Goal: Transaction & Acquisition: Purchase product/service

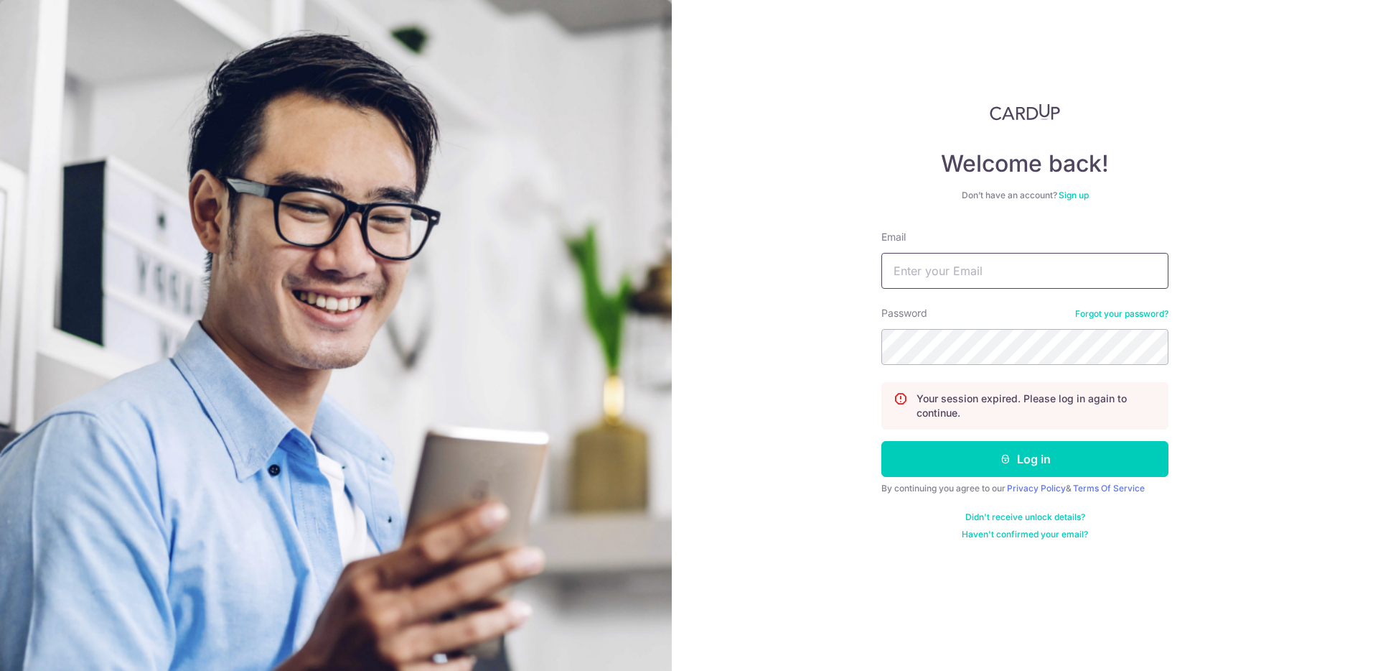
click at [954, 284] on input "Email" at bounding box center [1025, 271] width 287 height 36
type input "byronjkoh@gmail.com"
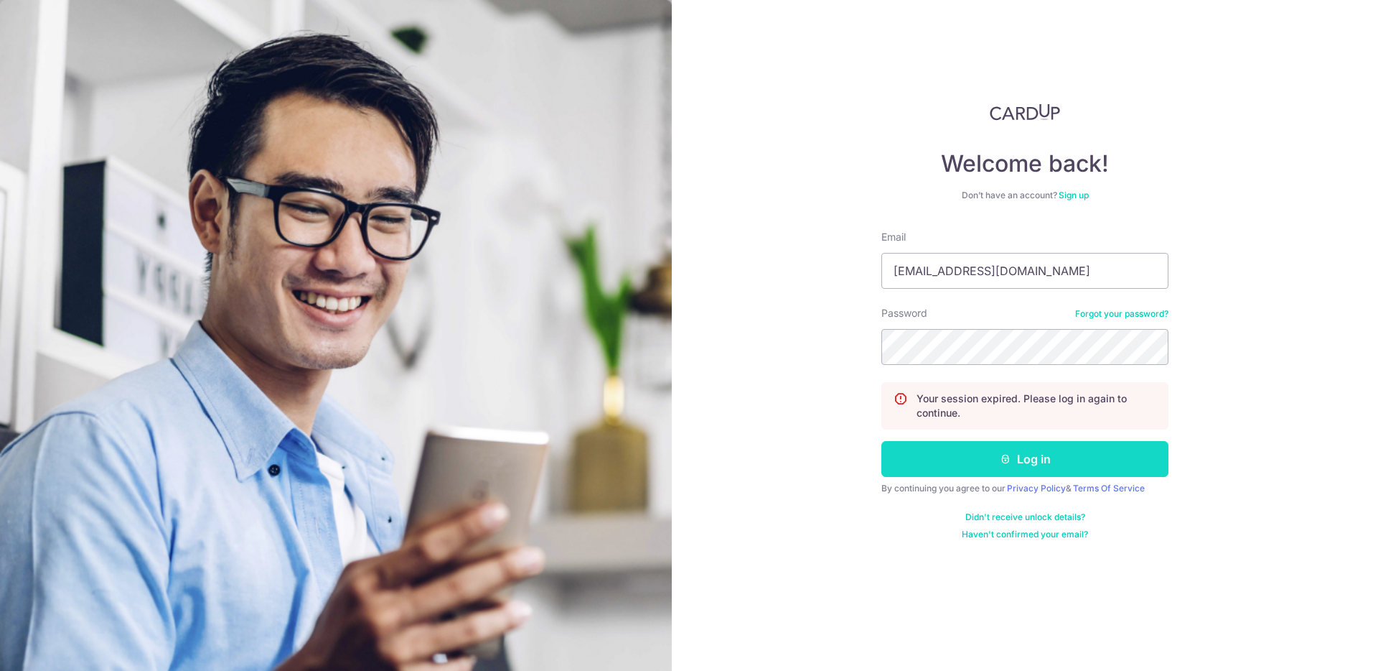
click at [999, 472] on button "Log in" at bounding box center [1025, 459] width 287 height 36
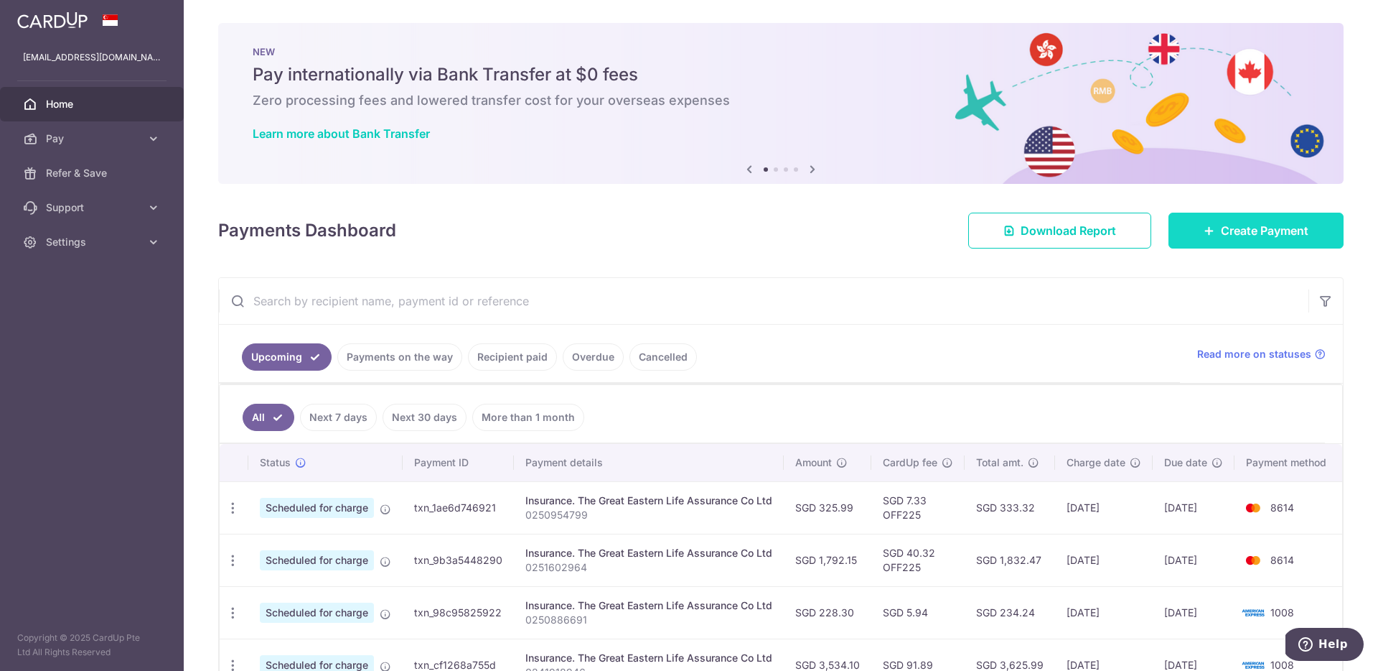
click at [1192, 213] on link "Create Payment" at bounding box center [1256, 230] width 175 height 36
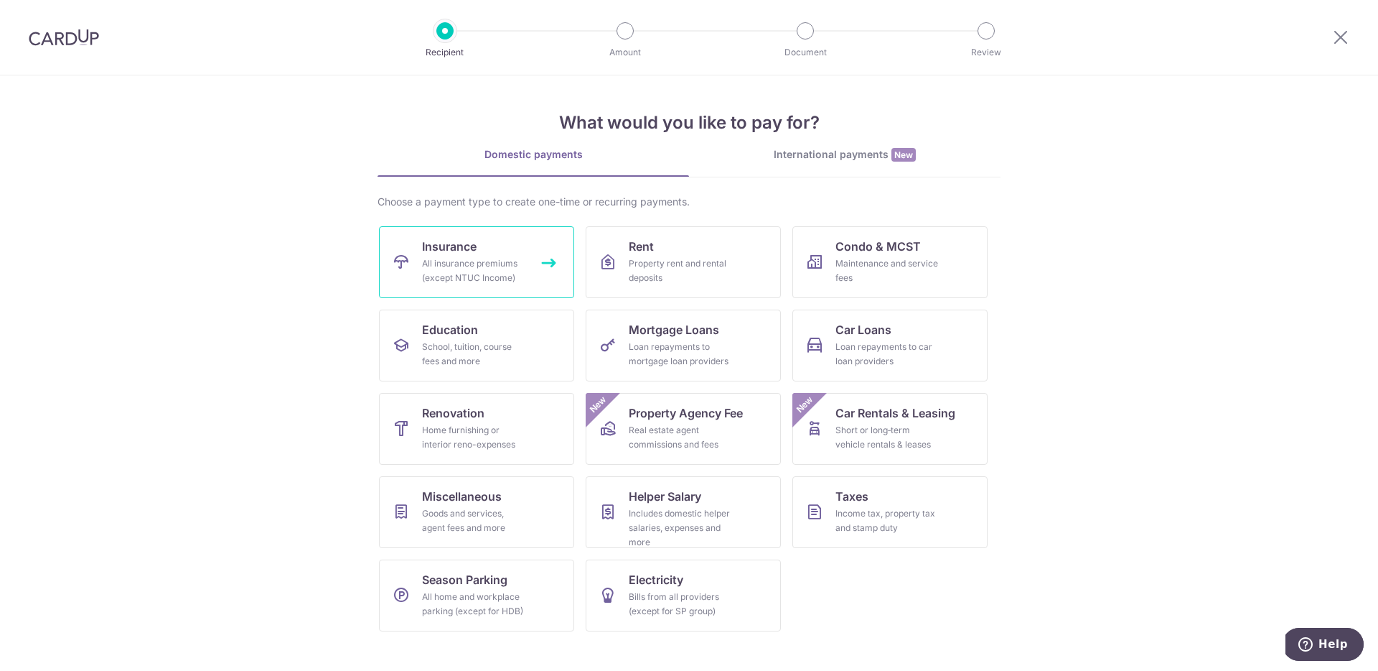
click at [499, 265] on div "All insurance premiums (except NTUC Income)" at bounding box center [473, 270] width 103 height 29
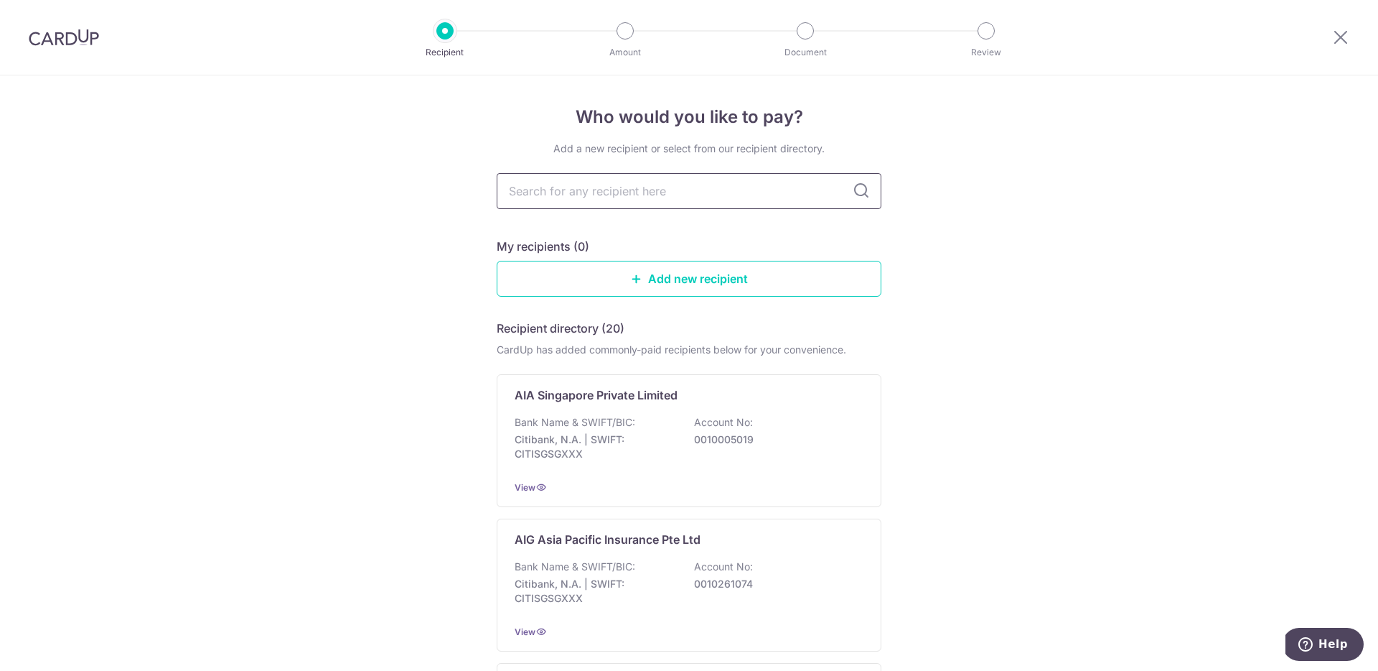
click at [664, 190] on input "text" at bounding box center [689, 191] width 385 height 36
type input "great eastern"
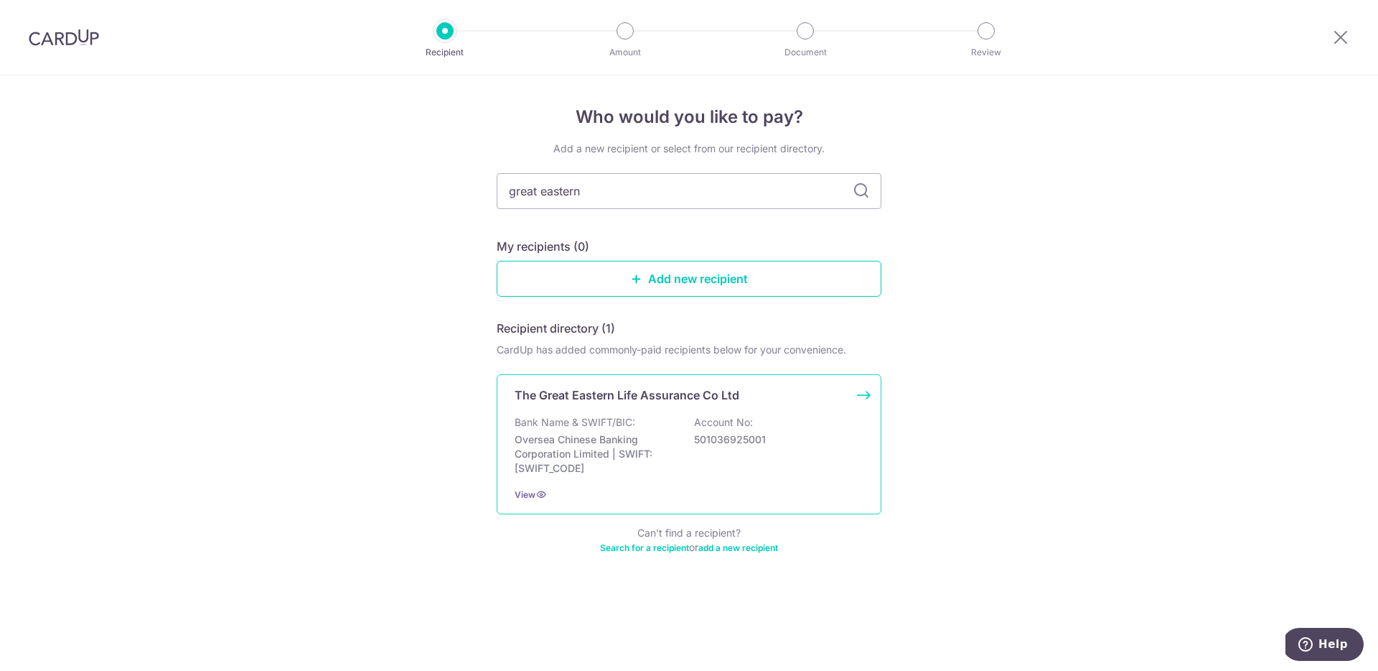
click at [694, 447] on div "Bank Name & SWIFT/BIC: Oversea Chinese Banking Corporation Limited | SWIFT: OCB…" at bounding box center [689, 445] width 349 height 60
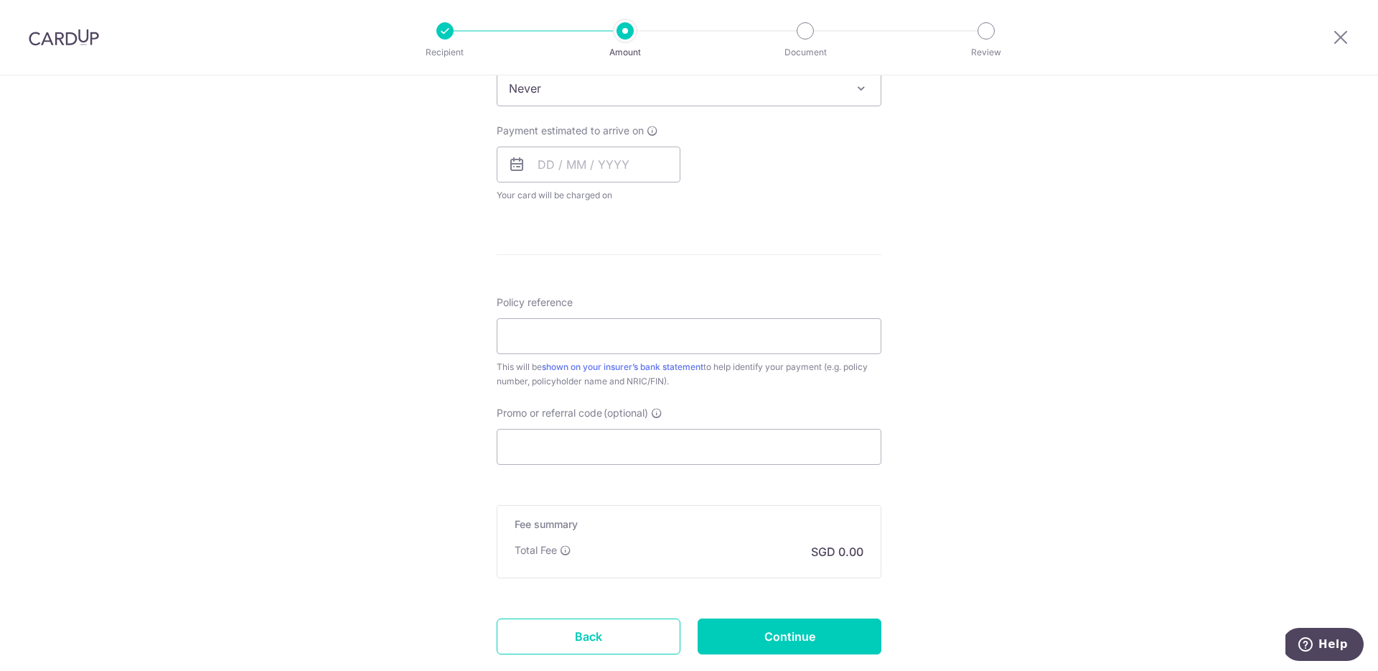
scroll to position [614, 0]
click at [688, 334] on input "Policy reference" at bounding box center [689, 335] width 385 height 36
paste input "0103603509"
type input "0103603509"
click at [799, 269] on form "Enter payment amount SGD Select Card Select option Add credit card Your Cards *…" at bounding box center [689, 124] width 385 height 1136
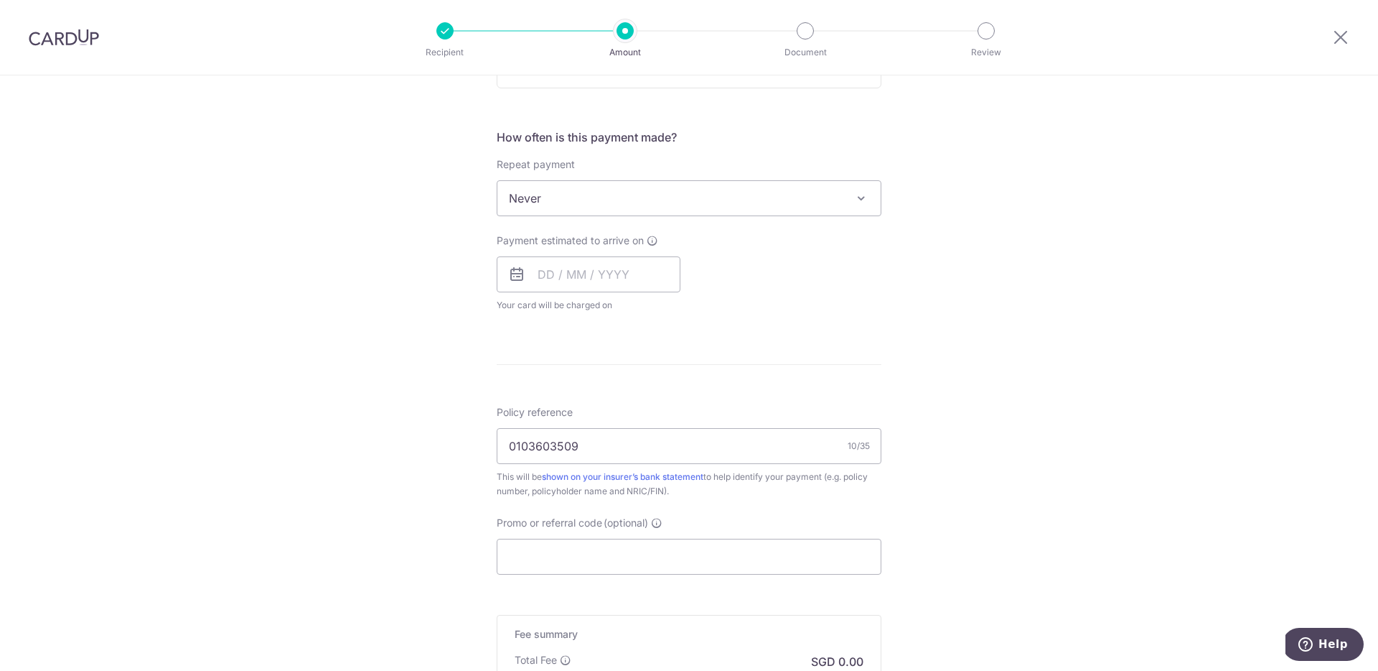
scroll to position [696, 0]
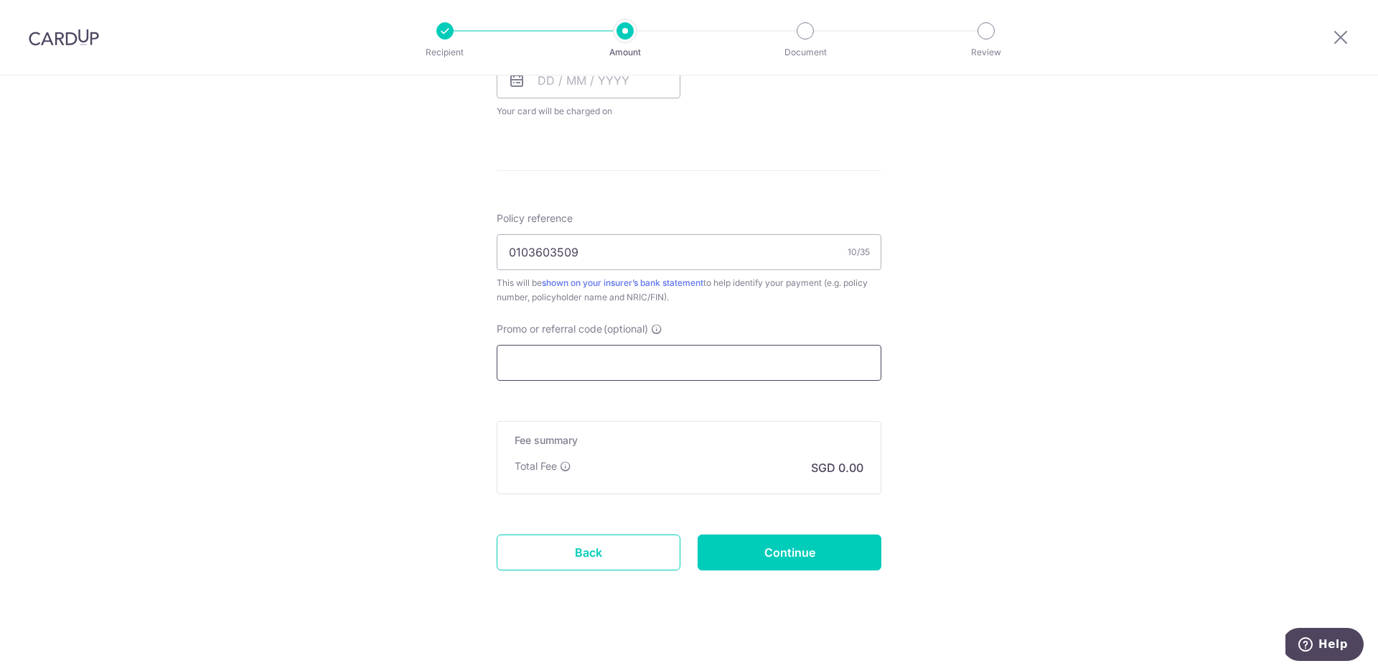
click at [698, 366] on input "Promo or referral code (optional)" at bounding box center [689, 363] width 385 height 36
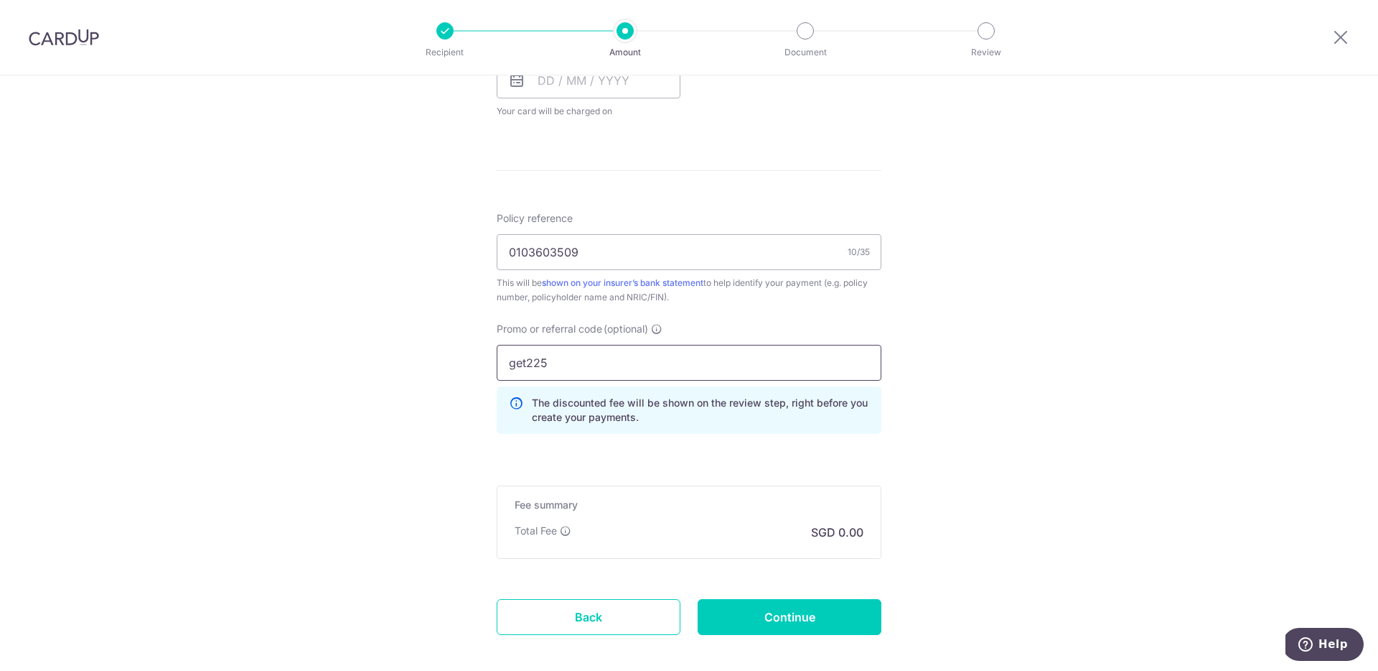
drag, startPoint x: 525, startPoint y: 364, endPoint x: 481, endPoint y: 360, distance: 44.0
click at [490, 364] on div "Promo or referral code (optional) get225 The discounted fee will be shown on th…" at bounding box center [689, 383] width 402 height 123
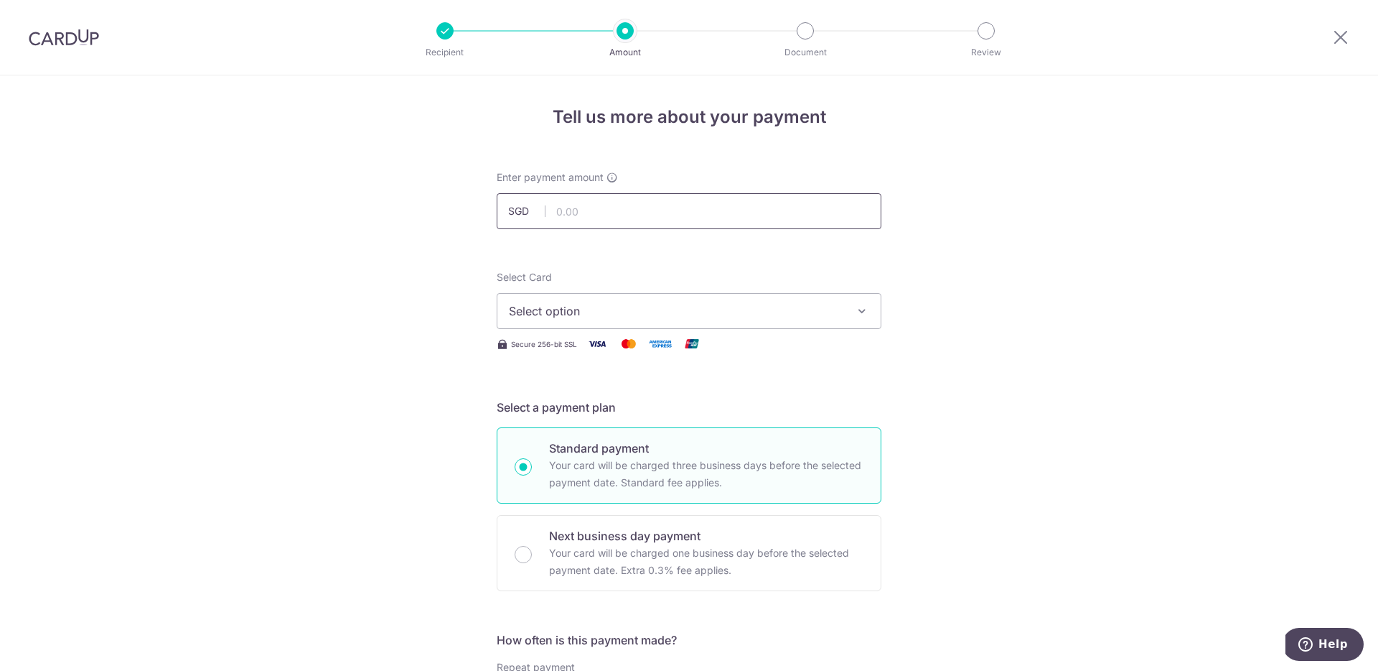
type input "GET225"
click at [708, 210] on input "text" at bounding box center [689, 211] width 385 height 36
paste input "140.93"
type input "140.93"
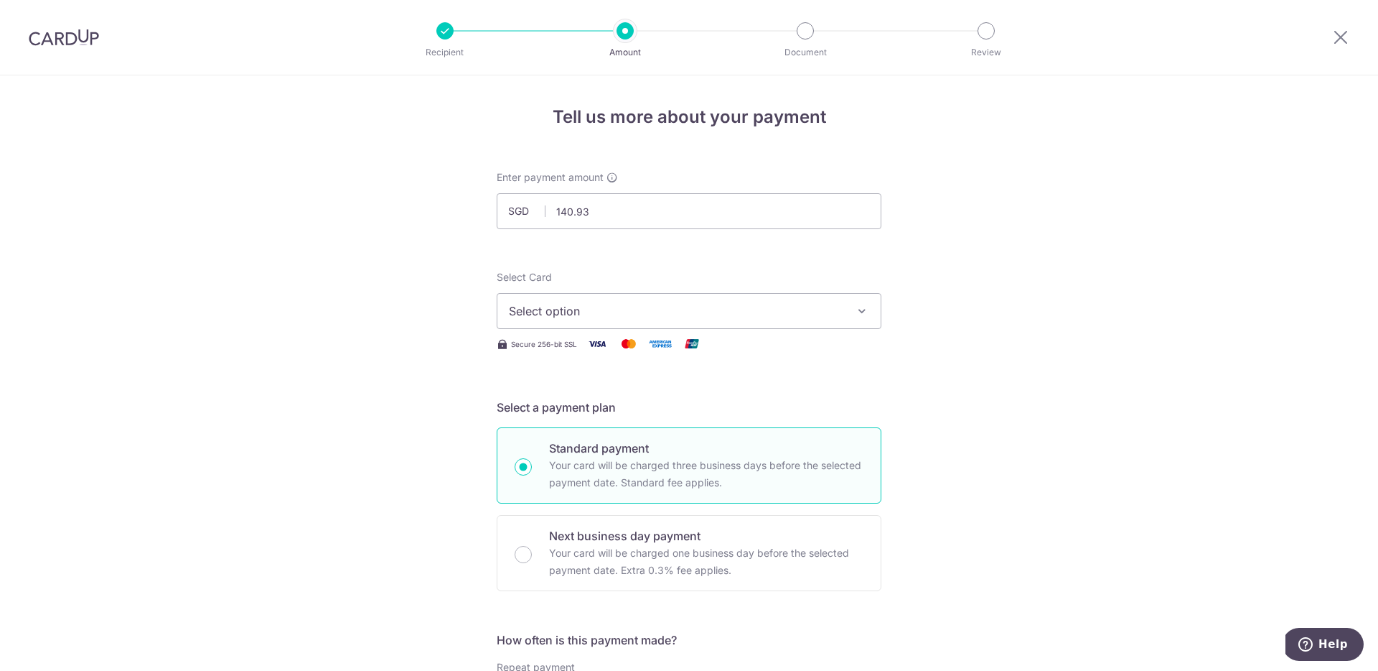
click at [813, 324] on button "Select option" at bounding box center [689, 311] width 385 height 36
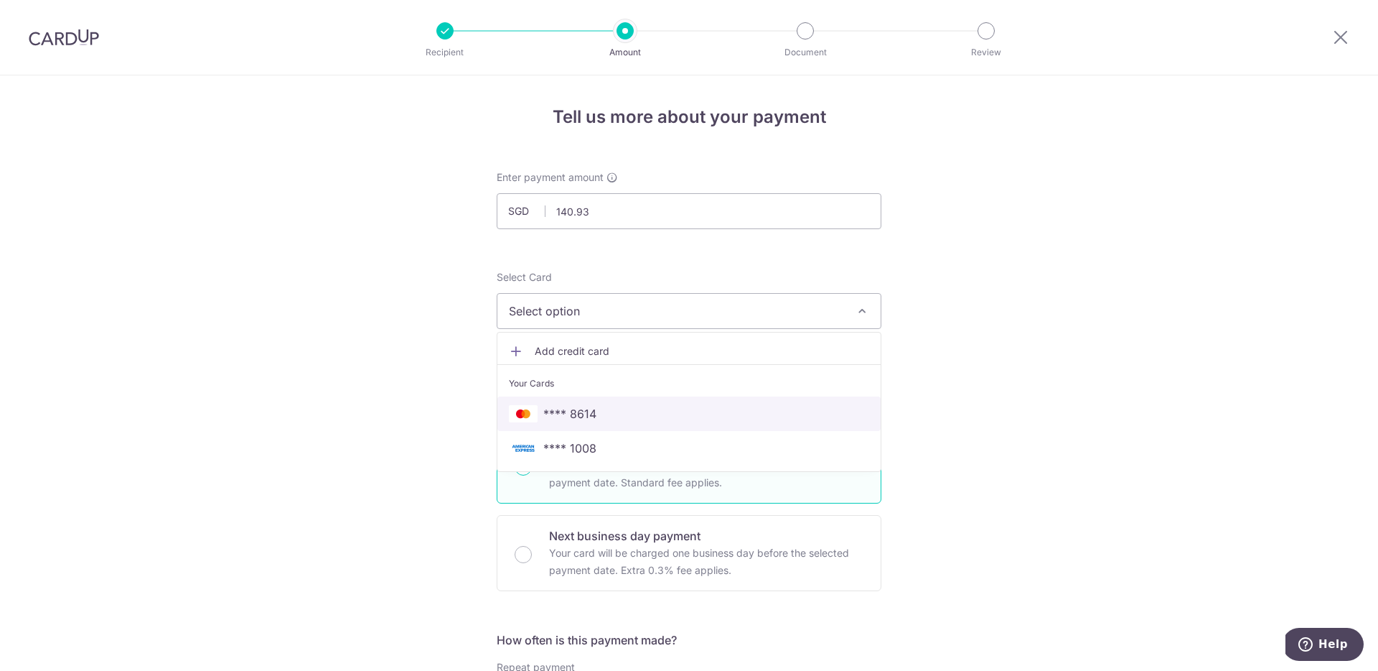
click at [777, 407] on span "**** 8614" at bounding box center [689, 413] width 360 height 17
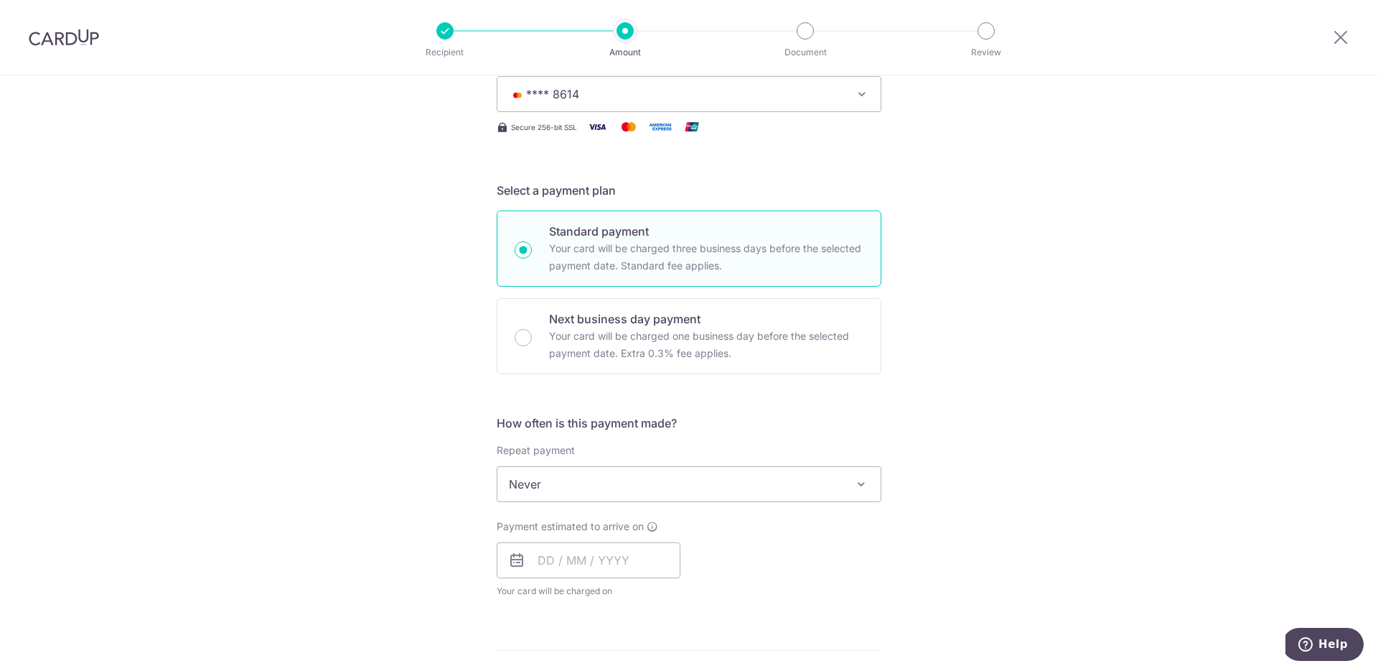
scroll to position [355, 0]
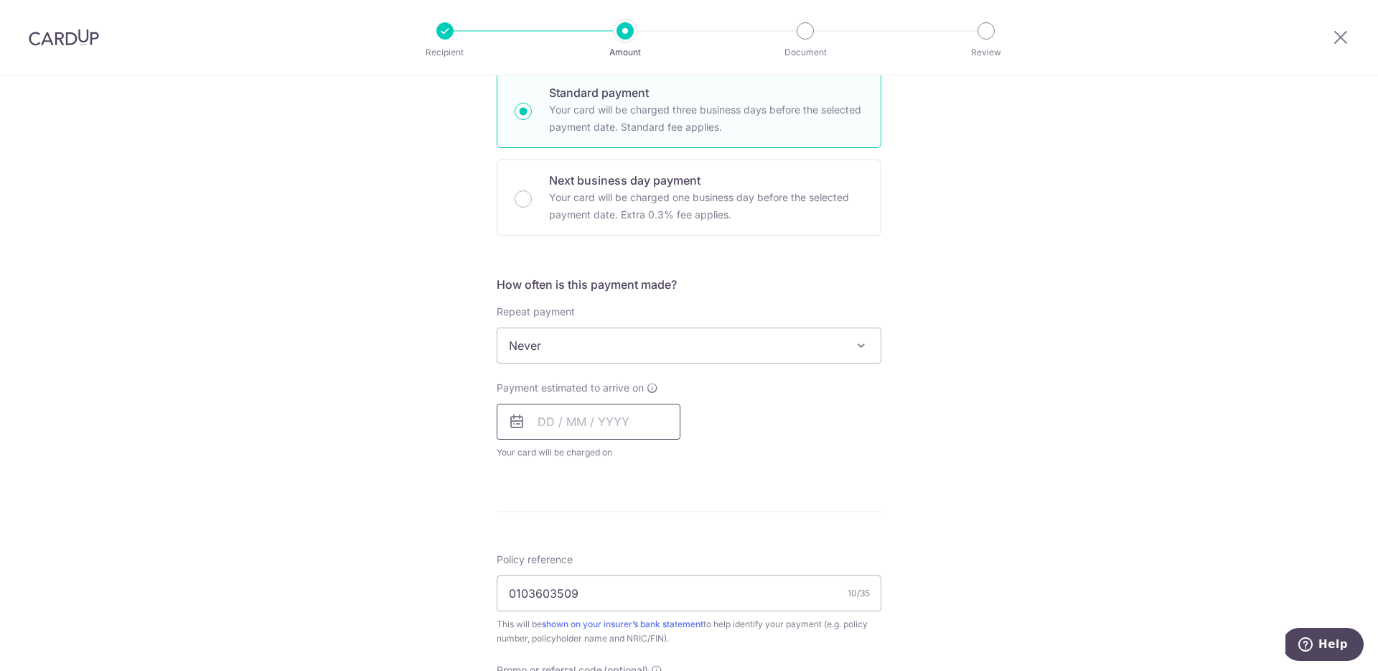
click at [611, 415] on input "text" at bounding box center [589, 421] width 184 height 36
click at [648, 581] on link "14" at bounding box center [641, 580] width 23 height 23
type input "[DATE]"
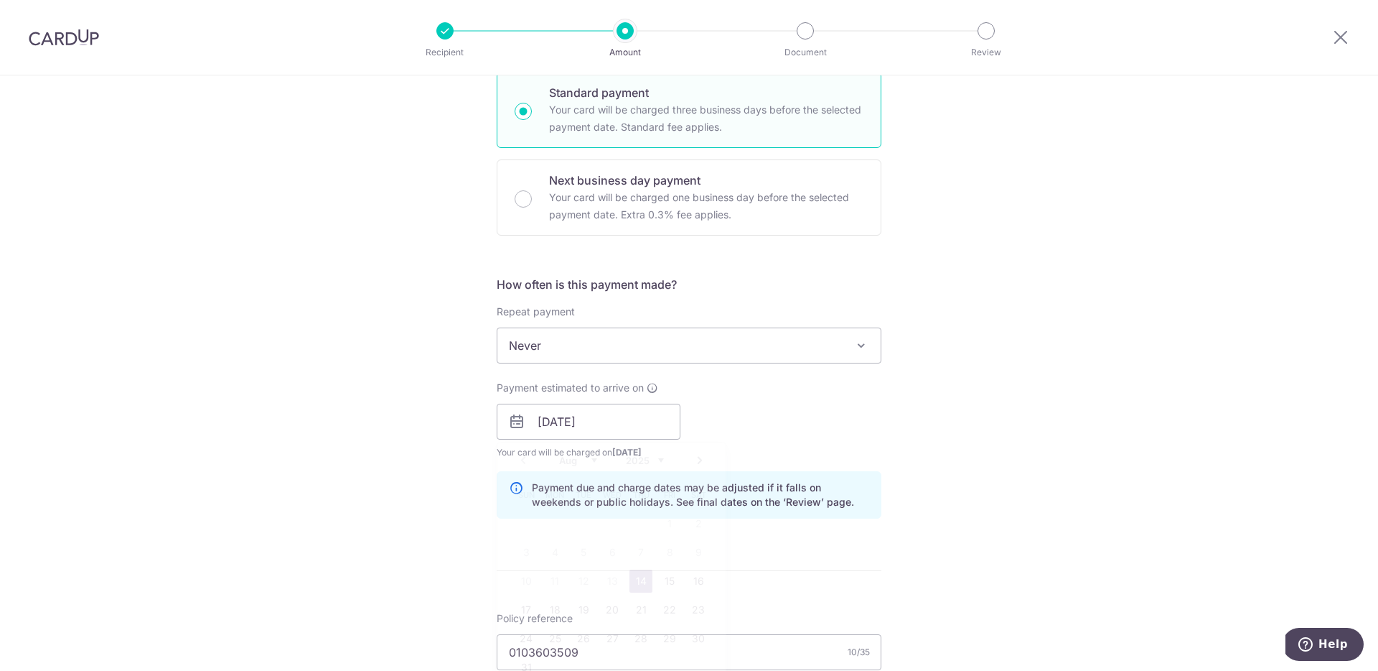
click at [767, 442] on div "Payment estimated to arrive on 14/08/2025 Prev Next Aug Sep Oct Nov Dec 2025 20…" at bounding box center [689, 419] width 402 height 79
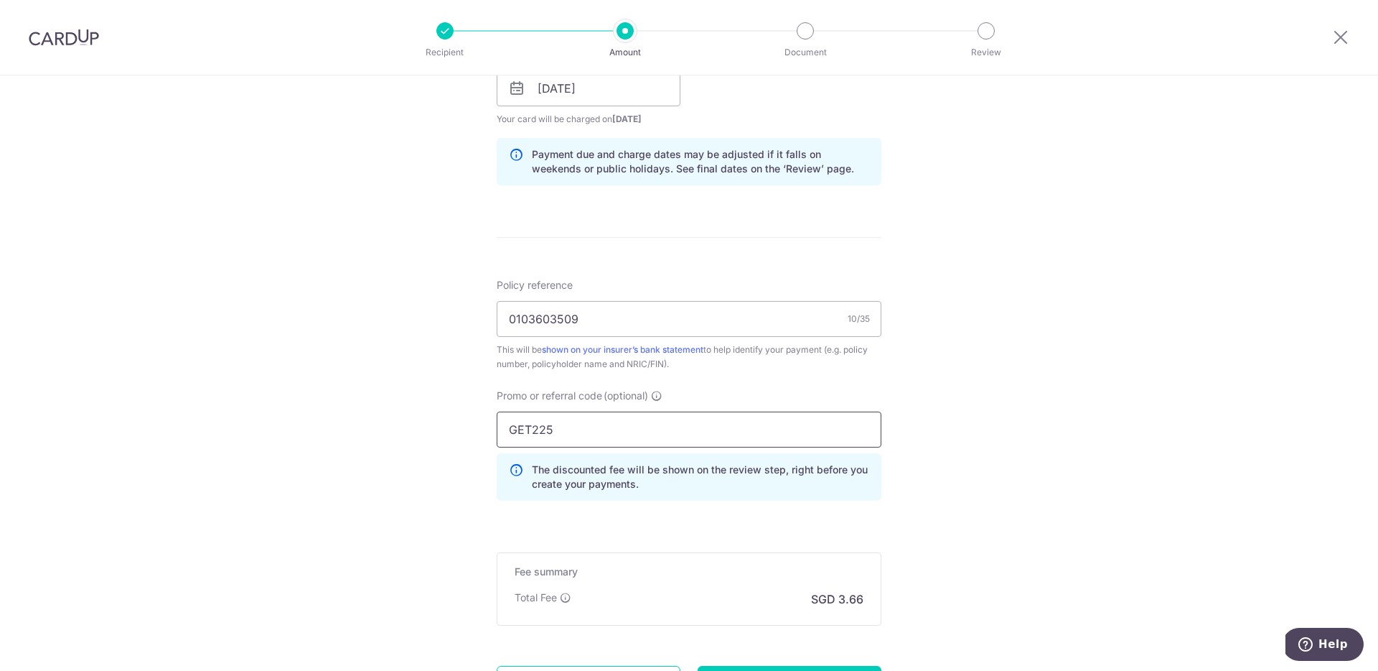
scroll to position [729, 0]
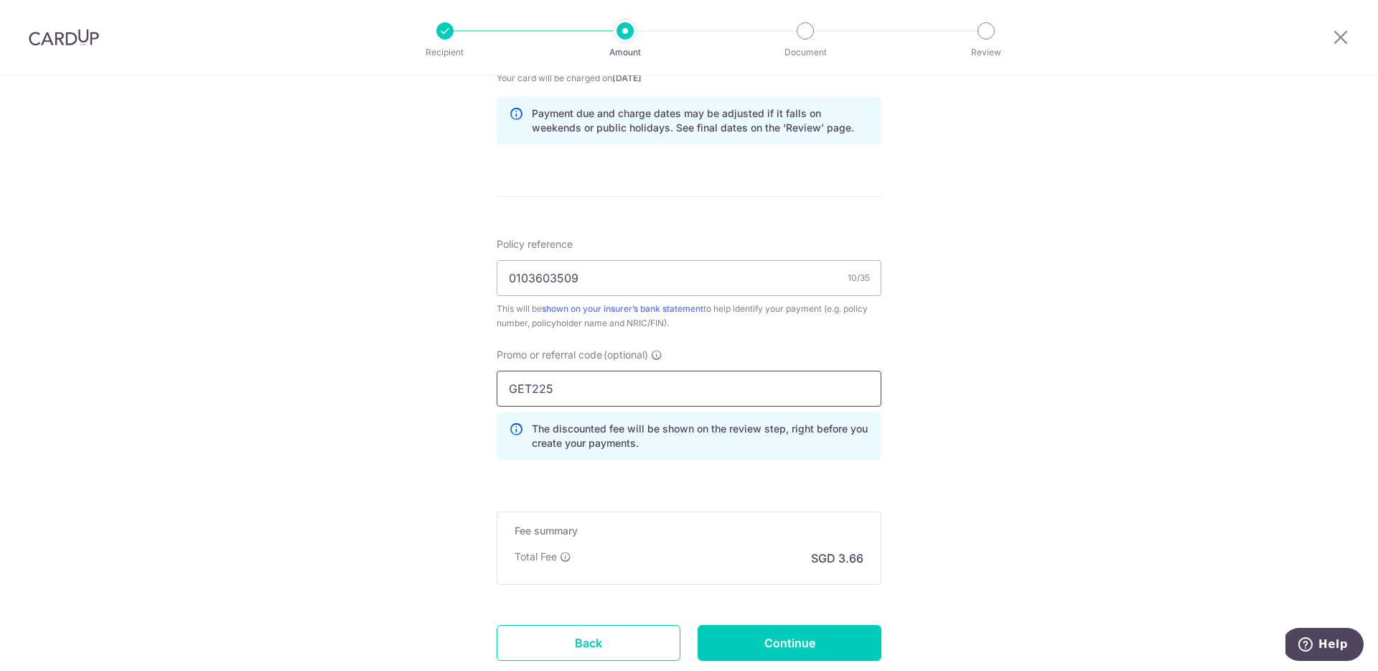
drag, startPoint x: 566, startPoint y: 385, endPoint x: 500, endPoint y: 385, distance: 66.0
click at [503, 385] on input "GET225" at bounding box center [689, 388] width 385 height 36
paste input "OFF"
type input "OFF225"
click at [1010, 409] on div "Tell us more about your payment Enter payment amount SGD 140.93 140.93 Select C…" at bounding box center [689, 57] width 1378 height 1422
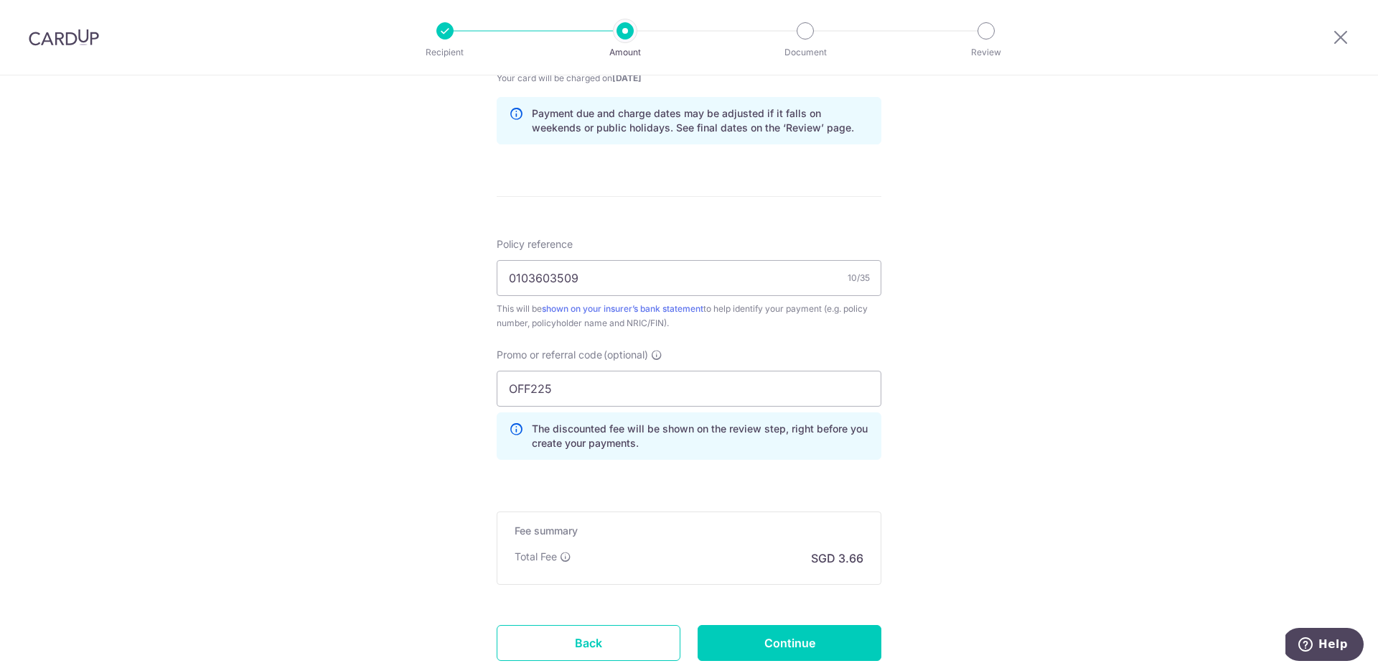
scroll to position [772, 0]
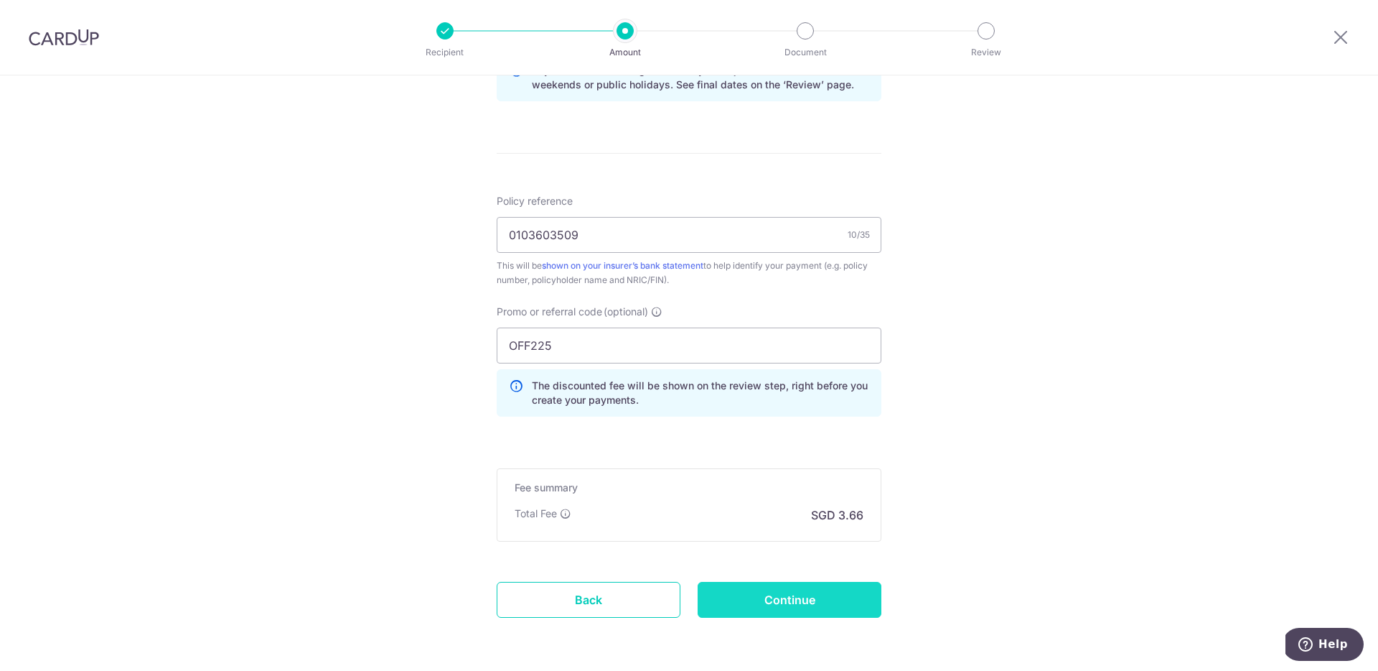
click at [847, 610] on input "Continue" at bounding box center [790, 599] width 184 height 36
type input "Create Schedule"
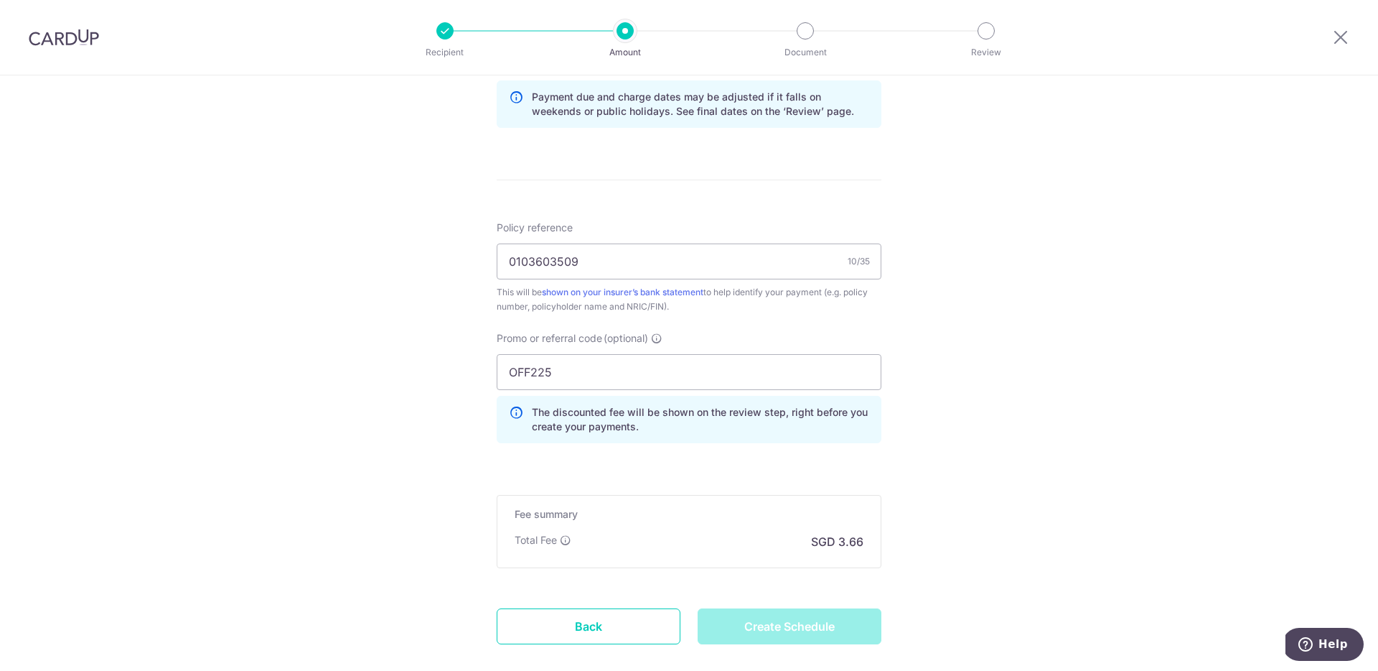
scroll to position [733, 0]
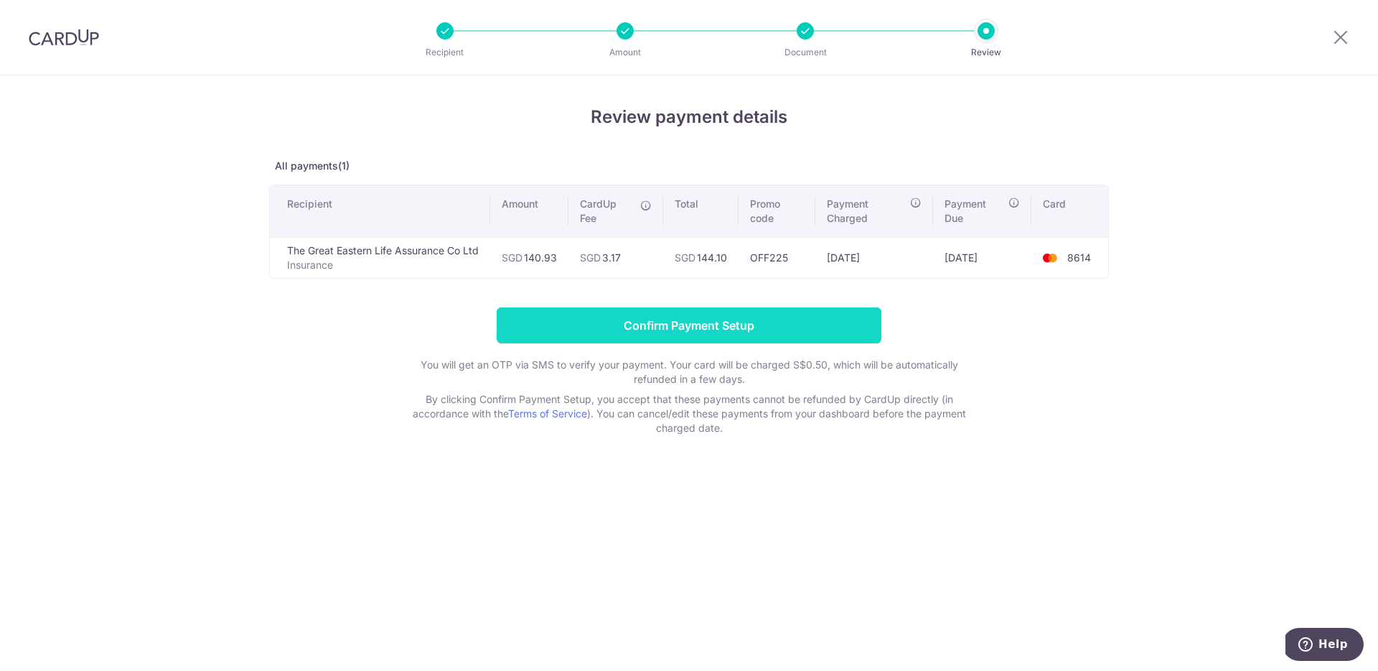
click at [848, 333] on input "Confirm Payment Setup" at bounding box center [689, 325] width 385 height 36
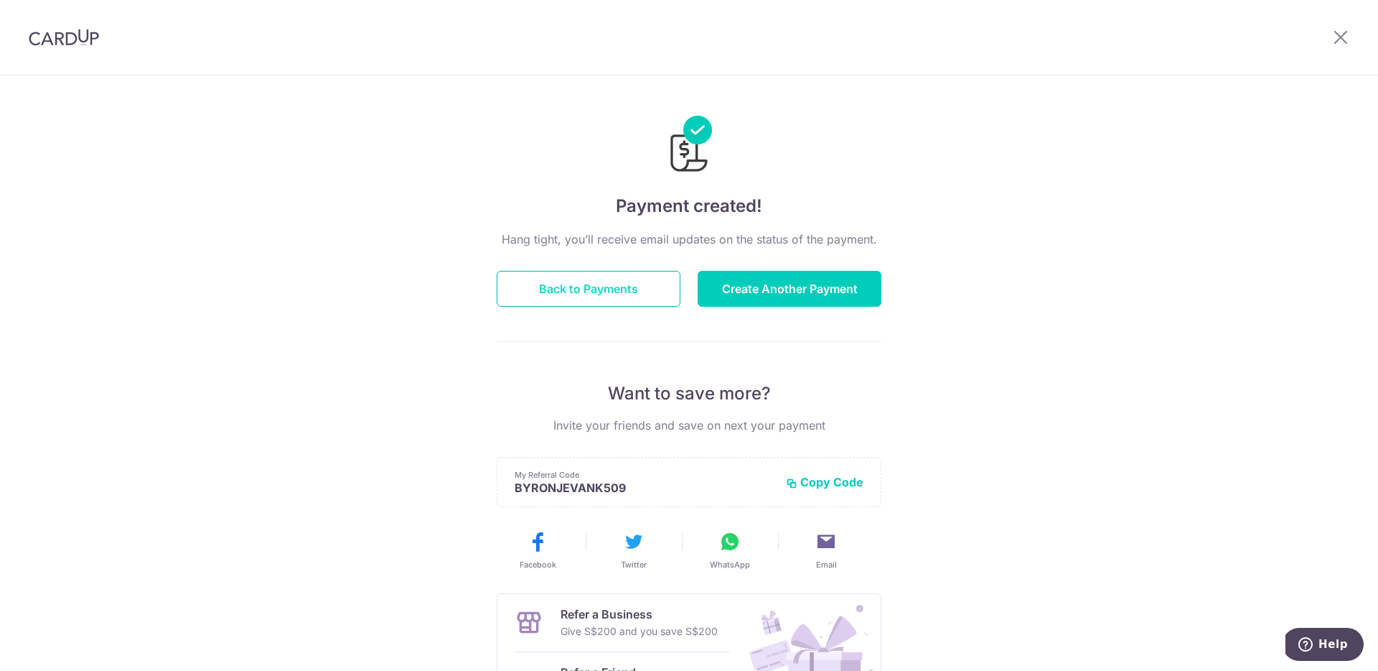
click at [605, 289] on button "Back to Payments" at bounding box center [589, 289] width 184 height 36
